Goal: Transaction & Acquisition: Purchase product/service

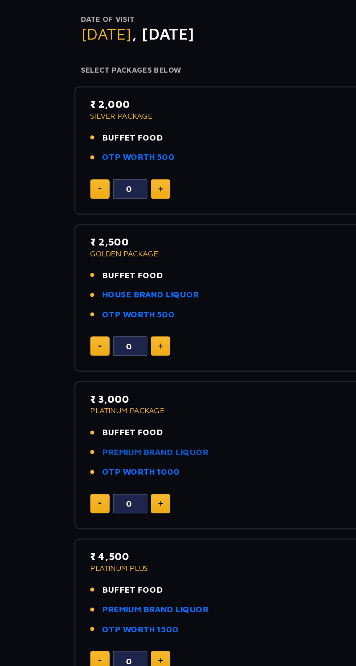
click at [125, 371] on link "PREMIUM BRAND LIQUOR" at bounding box center [99, 371] width 68 height 8
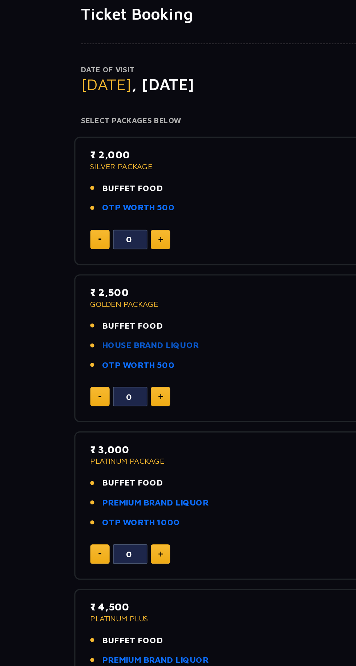
click at [119, 269] on link "HOUSE BRAND LIQUOR" at bounding box center [95, 271] width 61 height 8
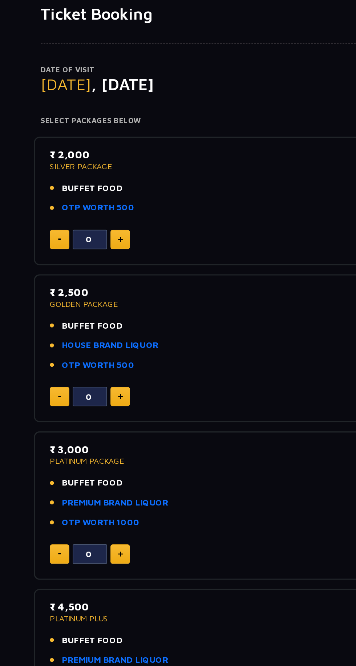
click at [102, 204] on img at bounding box center [102, 204] width 3 height 4
click at [102, 205] on img at bounding box center [102, 204] width 3 height 4
click at [102, 204] on img at bounding box center [102, 204] width 3 height 4
type input "4"
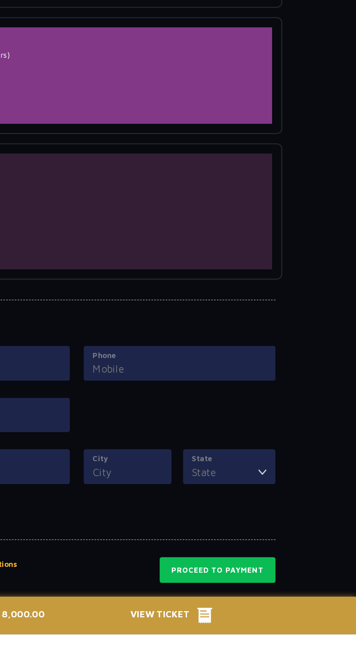
scroll to position [340, 0]
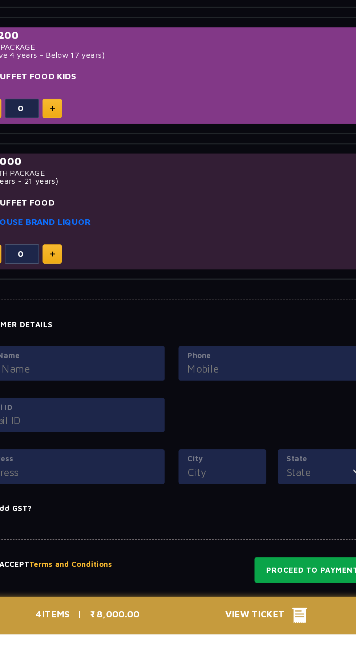
click at [266, 624] on button "Proceed to Payment" at bounding box center [268, 625] width 74 height 17
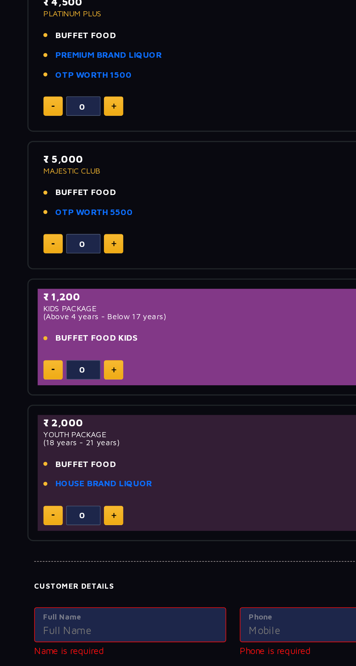
scroll to position [0, 0]
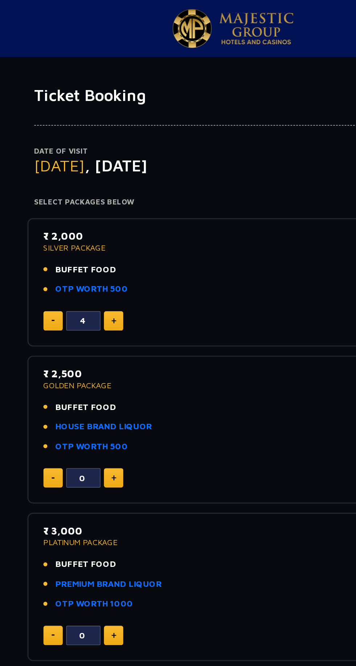
click at [103, 105] on span ", [DATE]" at bounding box center [104, 105] width 40 height 12
click at [63, 106] on span "[DATE]" at bounding box center [68, 105] width 32 height 12
click at [123, 109] on span ", [DATE]" at bounding box center [104, 105] width 40 height 12
click at [143, 99] on p "Date of Visit" at bounding box center [178, 96] width 253 height 7
